Goal: Transaction & Acquisition: Purchase product/service

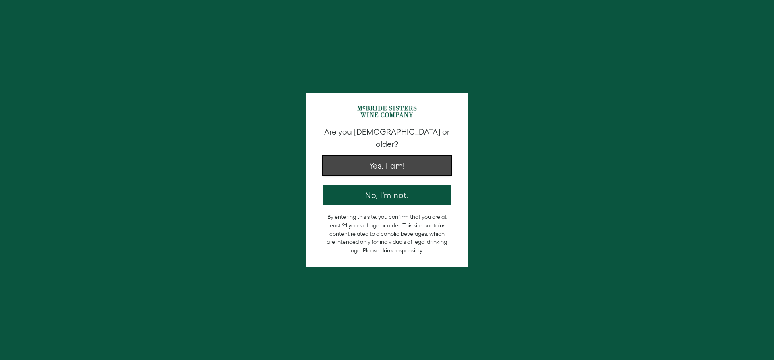
click at [384, 156] on button "Yes, I am!" at bounding box center [387, 165] width 129 height 19
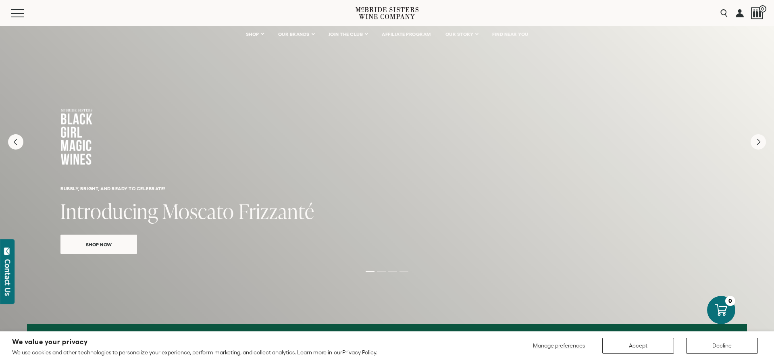
click at [218, 215] on span "Moscato" at bounding box center [199, 211] width 72 height 28
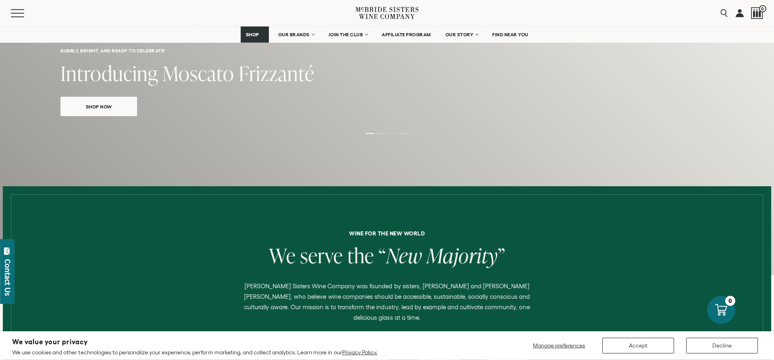
scroll to position [41, 0]
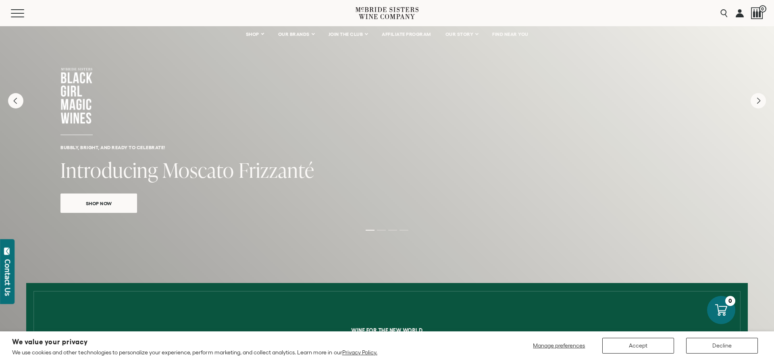
click at [110, 204] on span "Shop Now" at bounding box center [99, 203] width 54 height 9
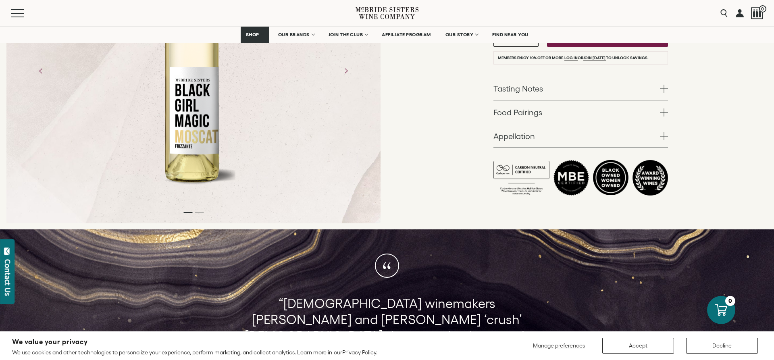
scroll to position [123, 0]
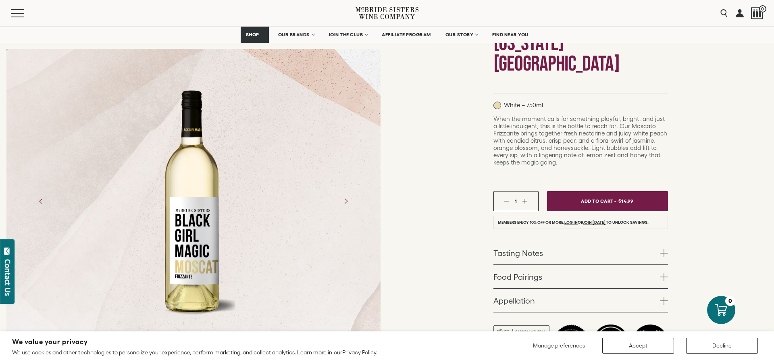
click at [669, 215] on div "Black Girl Magic Wines Black Girl Magic Moscato Frizzanté California NV White –…" at bounding box center [580, 169] width 387 height 452
click at [664, 249] on span at bounding box center [664, 253] width 8 height 8
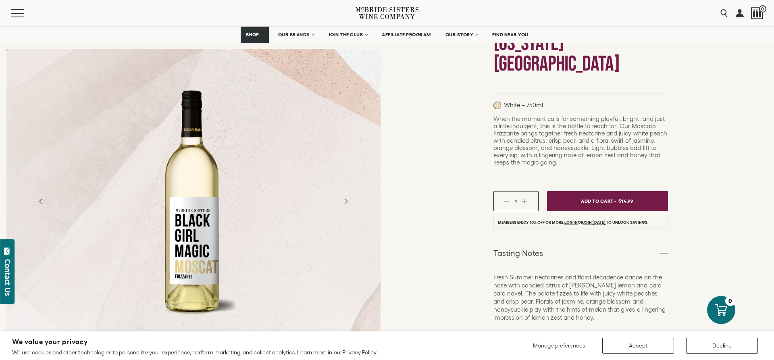
click at [659, 241] on link "Tasting Notes" at bounding box center [581, 252] width 175 height 23
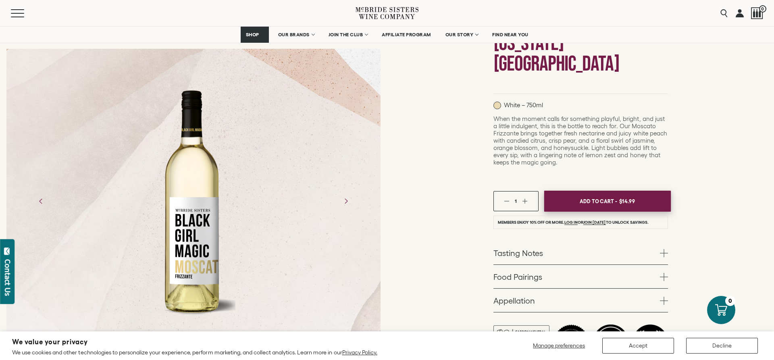
click at [638, 191] on button "Add To Cart - $14.99" at bounding box center [607, 201] width 127 height 21
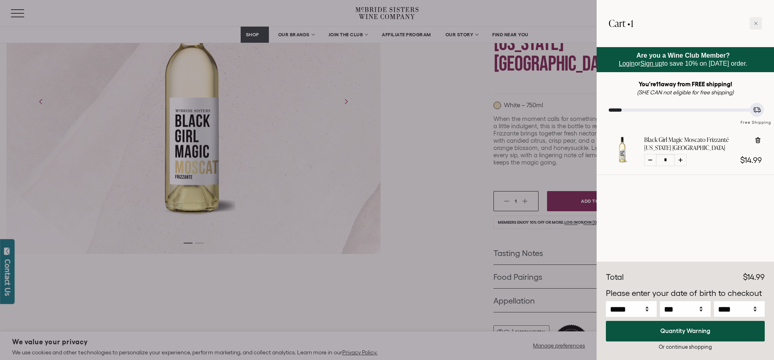
click at [419, 100] on div at bounding box center [387, 180] width 774 height 360
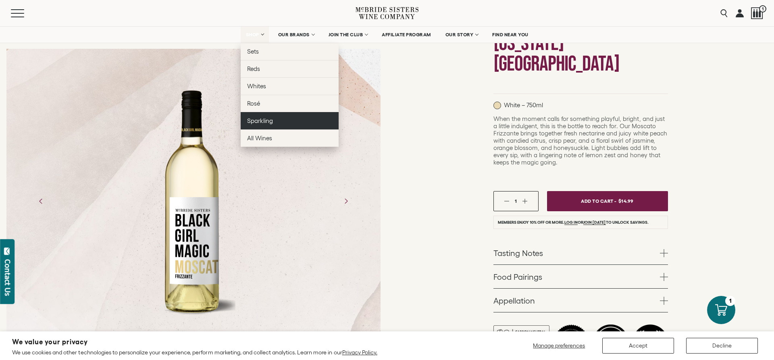
click at [270, 118] on span "Sparkling" at bounding box center [260, 120] width 26 height 7
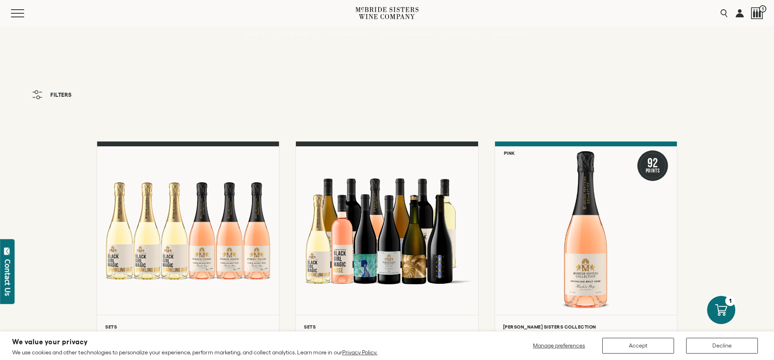
click at [17, 18] on div "Menu" at bounding box center [183, 13] width 345 height 26
click at [716, 346] on button "Decline" at bounding box center [722, 346] width 72 height 16
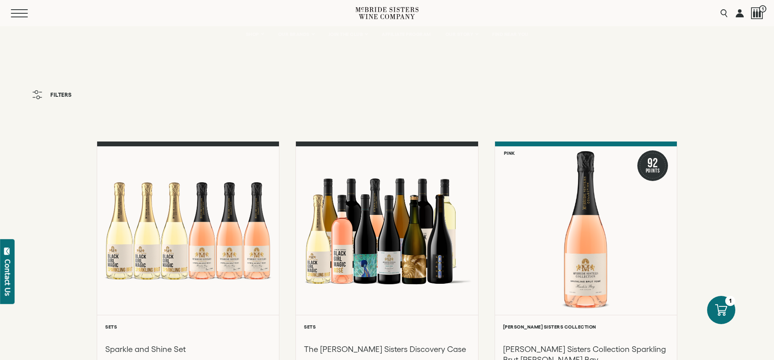
click at [21, 17] on span "Mobile Menu Trigger" at bounding box center [19, 17] width 17 height 1
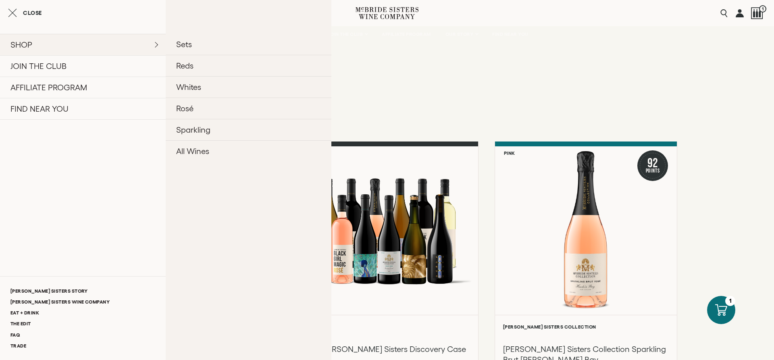
click at [22, 45] on link "SHOP" at bounding box center [83, 44] width 166 height 21
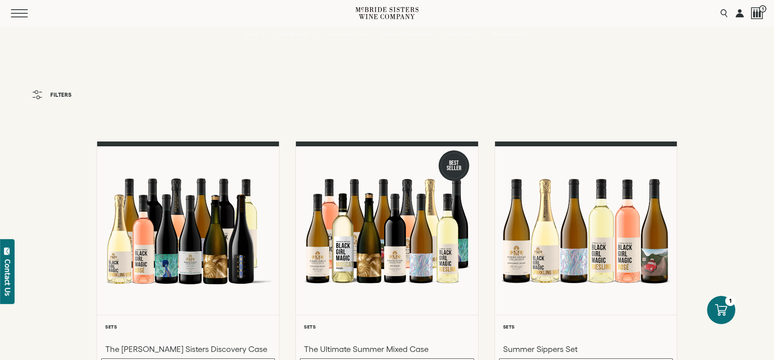
click at [23, 14] on button "Menu" at bounding box center [25, 13] width 29 height 8
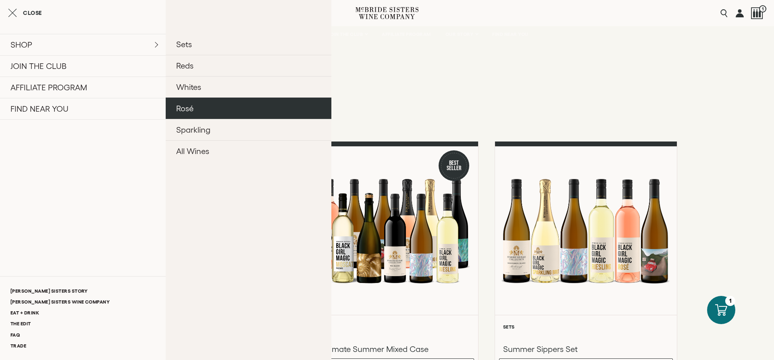
click at [202, 109] on link "Rosé" at bounding box center [249, 108] width 166 height 21
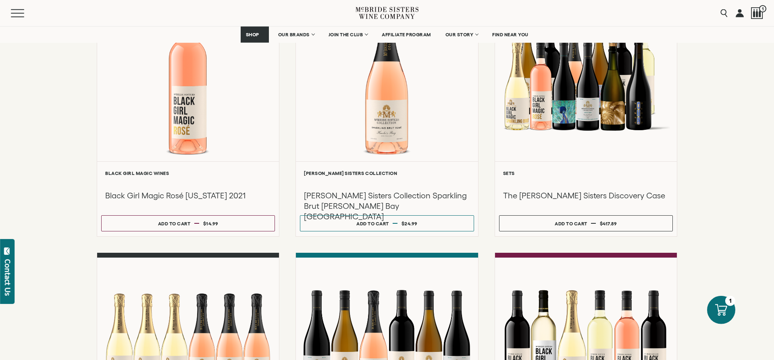
scroll to position [41, 0]
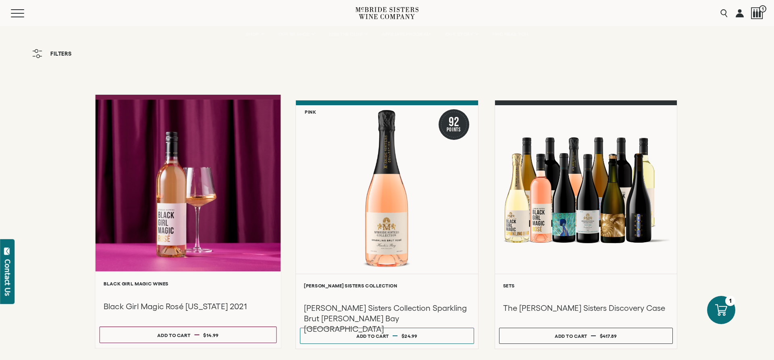
click at [177, 305] on h3 "Black Girl Magic Rosé [US_STATE] 2021" at bounding box center [188, 306] width 169 height 11
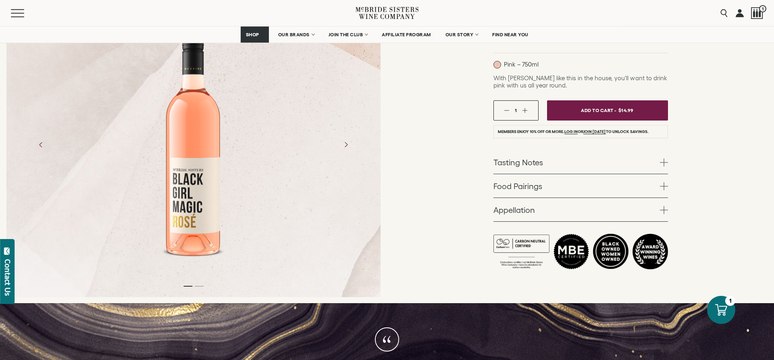
scroll to position [123, 0]
click at [665, 212] on span at bounding box center [664, 210] width 8 height 8
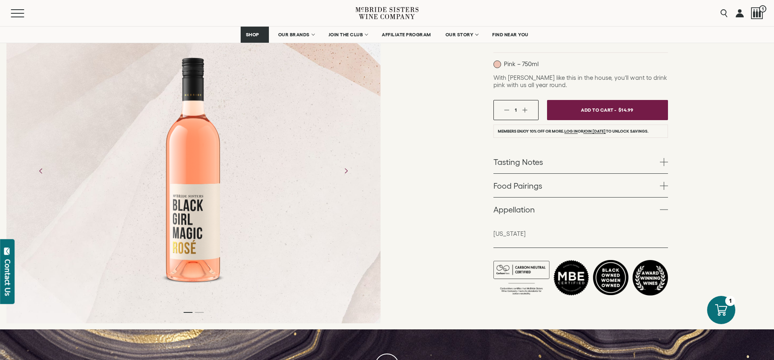
click at [665, 212] on span at bounding box center [664, 210] width 8 height 8
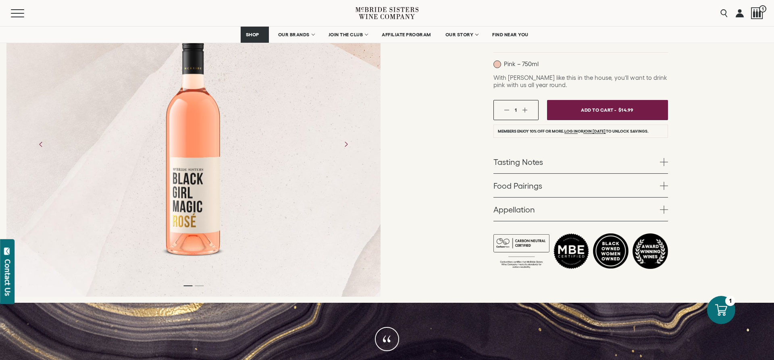
click at [662, 162] on span at bounding box center [664, 162] width 8 height 8
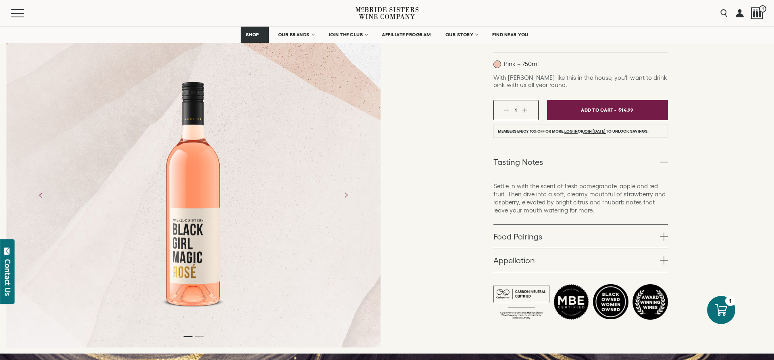
click at [662, 162] on span at bounding box center [664, 162] width 8 height 8
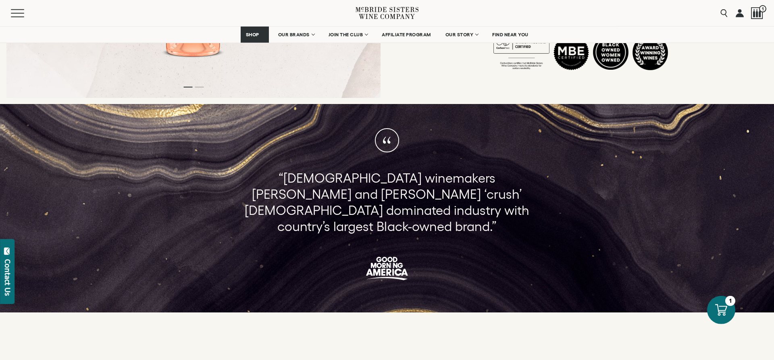
scroll to position [247, 0]
